Goal: Information Seeking & Learning: Learn about a topic

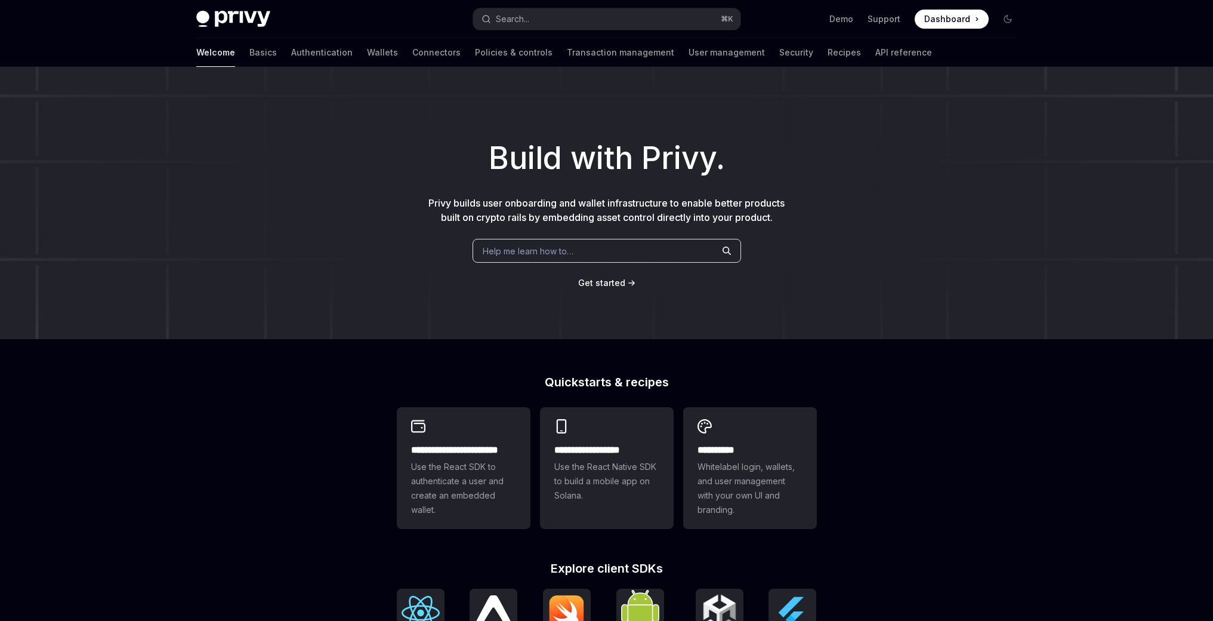
click at [568, 250] on span "Help me learn how to…" at bounding box center [528, 251] width 91 height 13
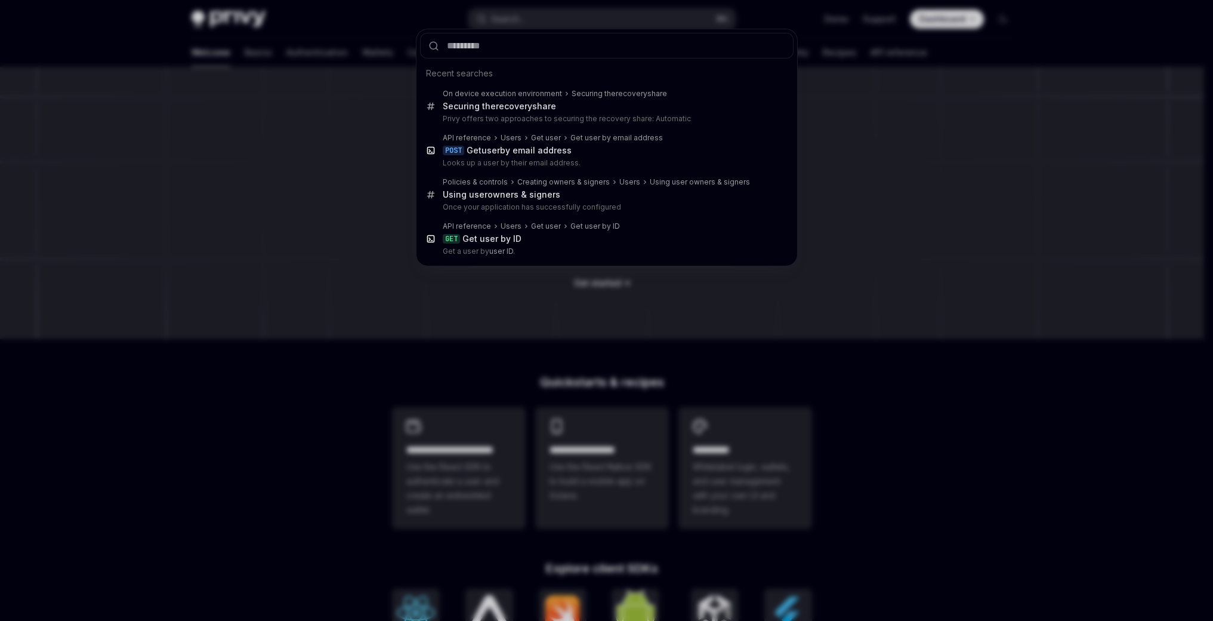
type textarea "*"
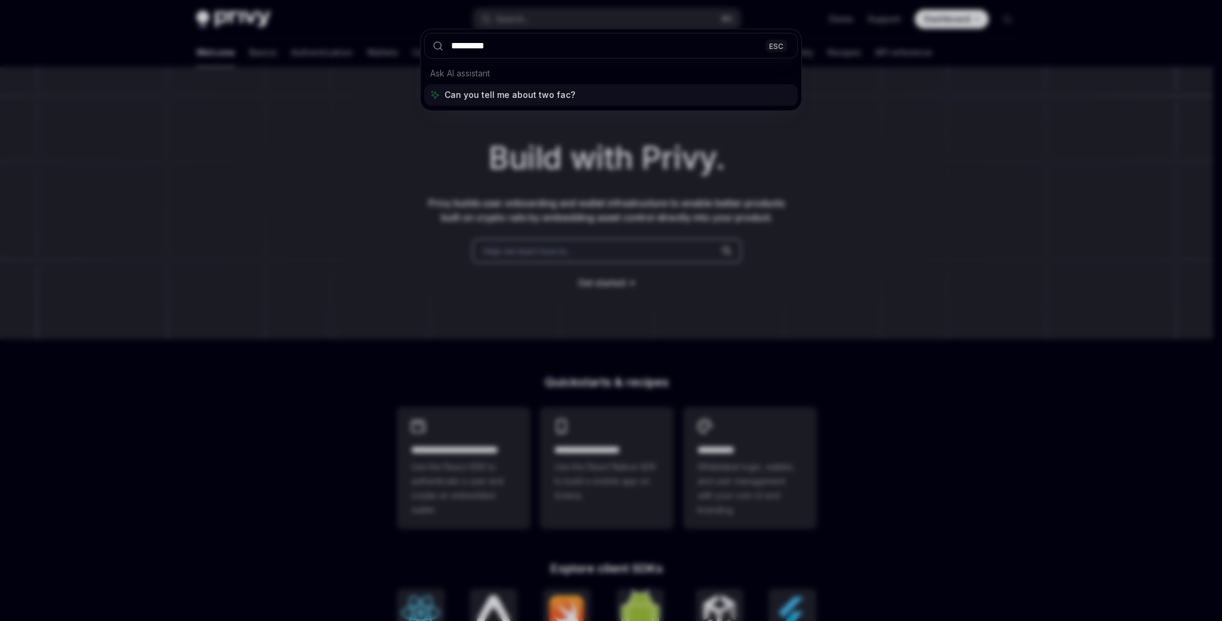
type input "**********"
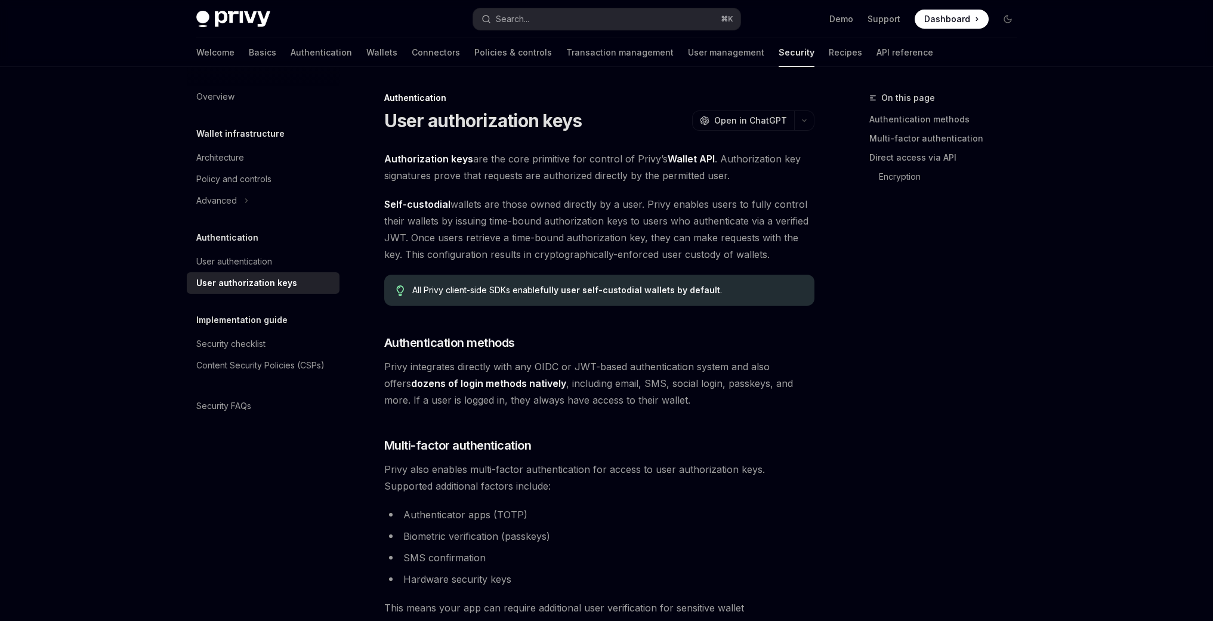
scroll to position [346, 0]
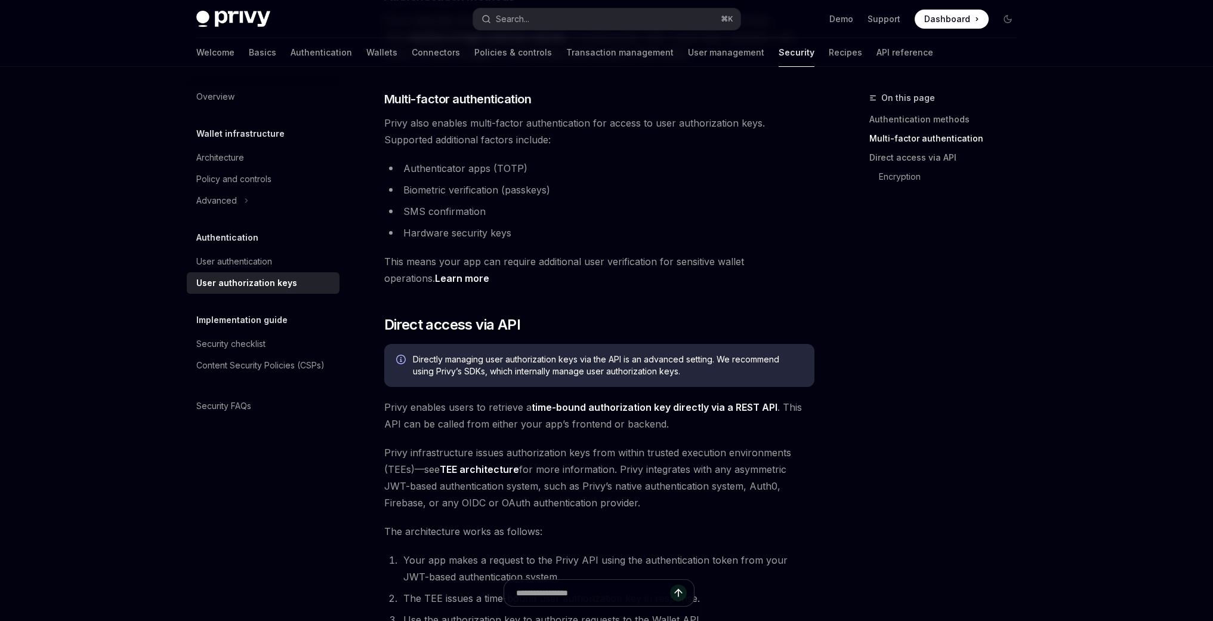
click at [435, 279] on link "Learn more" at bounding box center [462, 278] width 54 height 13
type textarea "*"
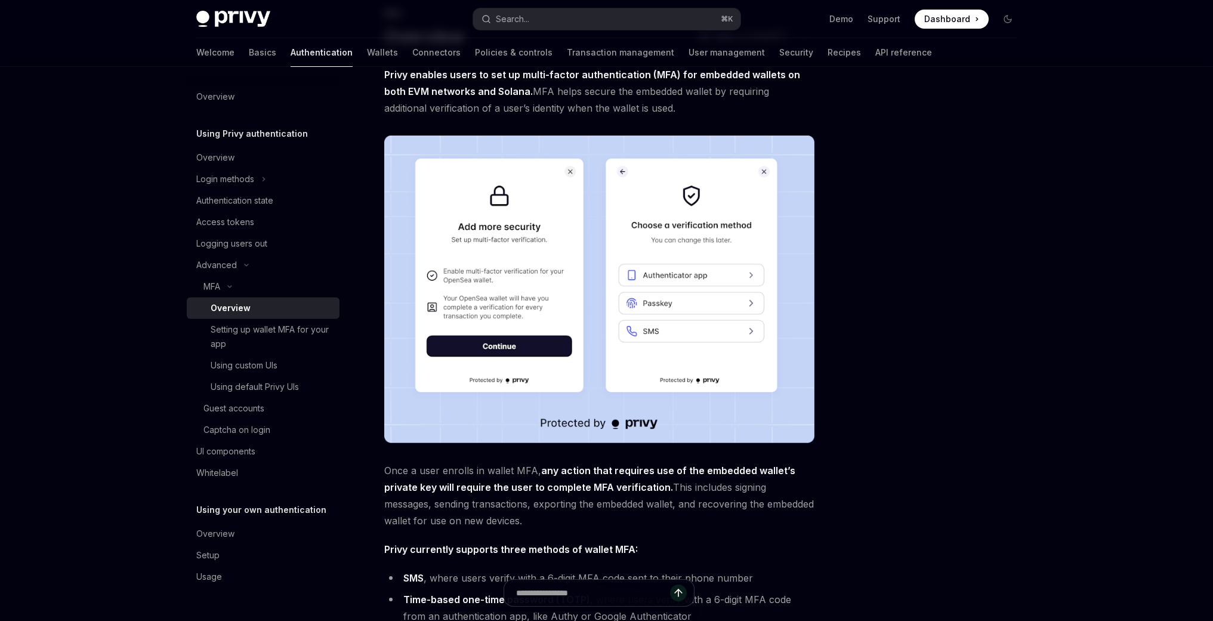
scroll to position [86, 0]
